Goal: Task Accomplishment & Management: Manage account settings

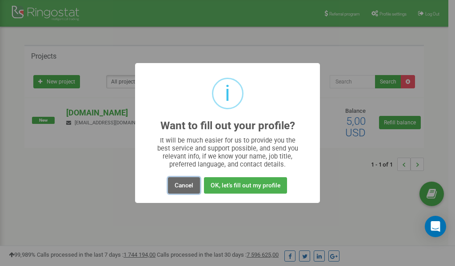
click at [178, 183] on button "Cancel" at bounding box center [184, 185] width 32 height 16
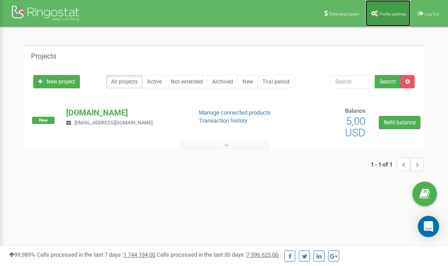
click at [387, 9] on link "Profile settings" at bounding box center [388, 13] width 45 height 27
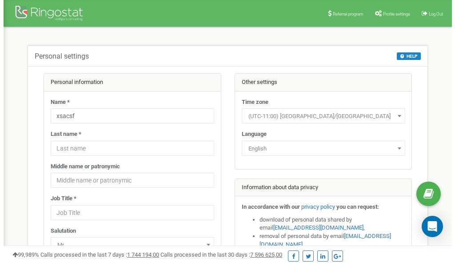
scroll to position [44, 0]
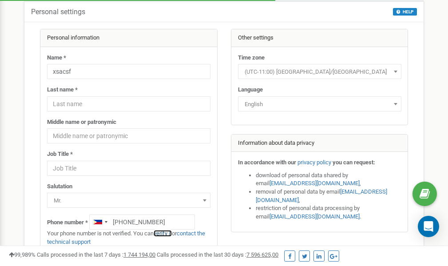
click at [168, 233] on link "verify it" at bounding box center [163, 233] width 18 height 7
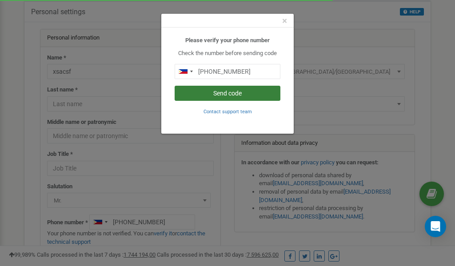
click at [237, 94] on button "Send code" at bounding box center [228, 93] width 106 height 15
